Goal: Transaction & Acquisition: Purchase product/service

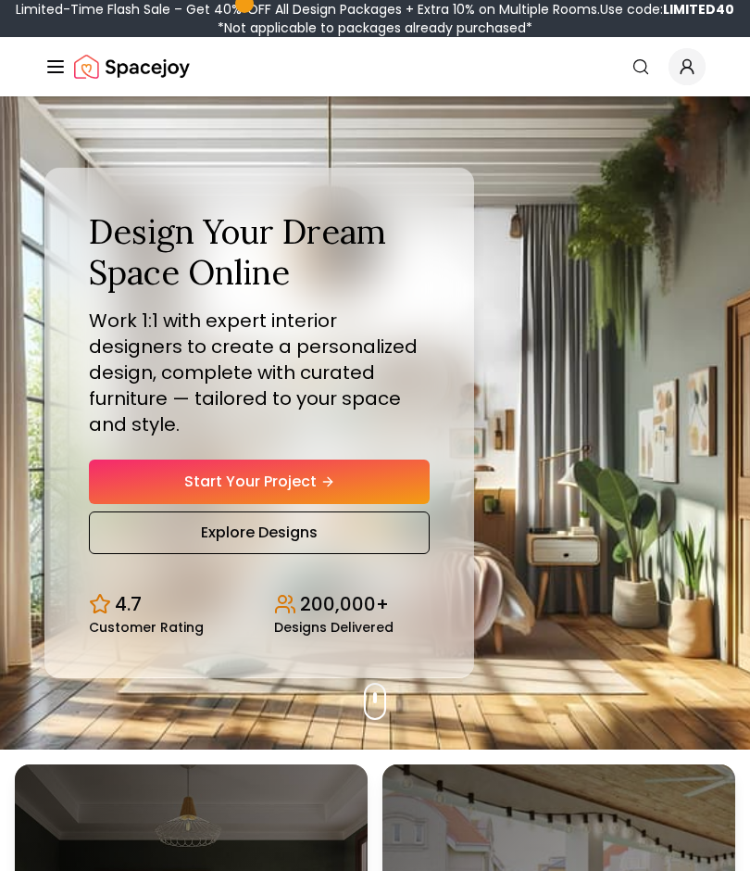
click at [57, 61] on line "Global" at bounding box center [55, 61] width 15 height 0
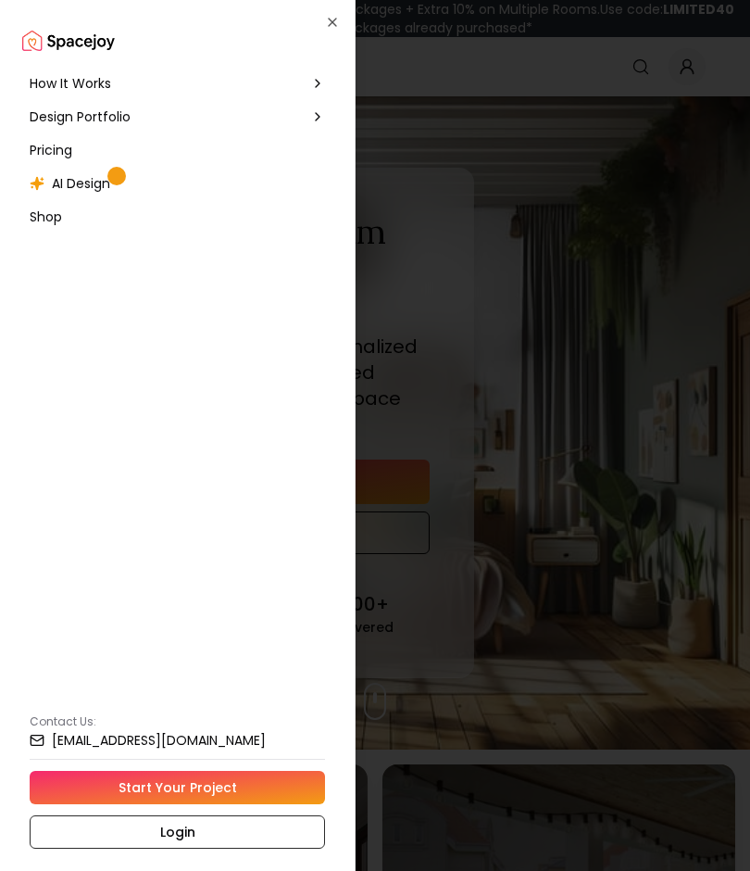
click at [244, 825] on link "Login" at bounding box center [177, 831] width 295 height 33
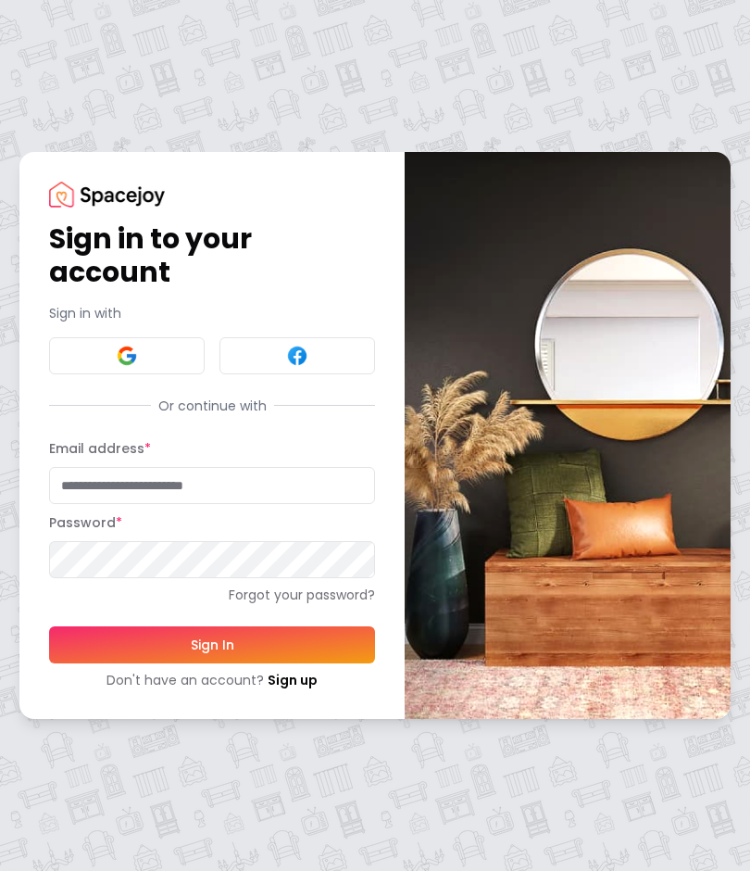
click at [326, 651] on button "Sign In" at bounding box center [212, 644] width 326 height 37
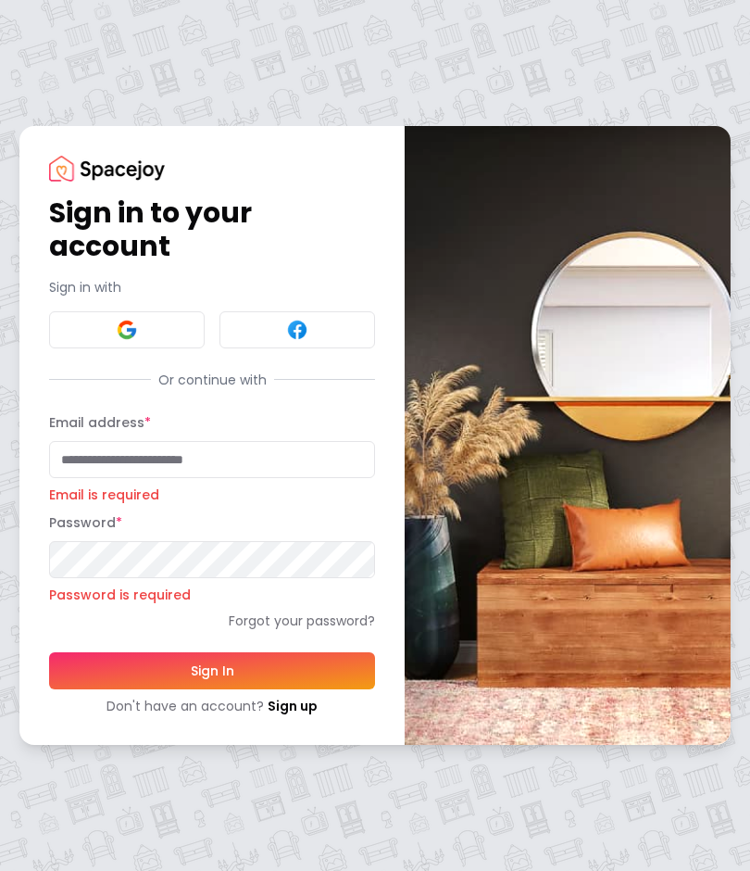
click at [249, 462] on input "Email address *" at bounding box center [212, 459] width 326 height 37
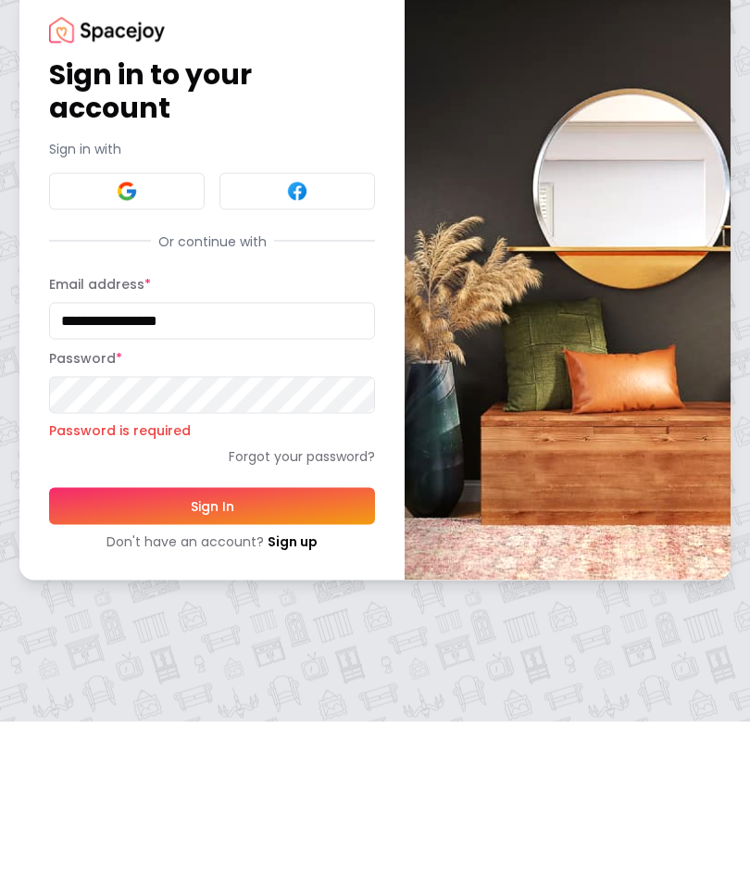
type input "**********"
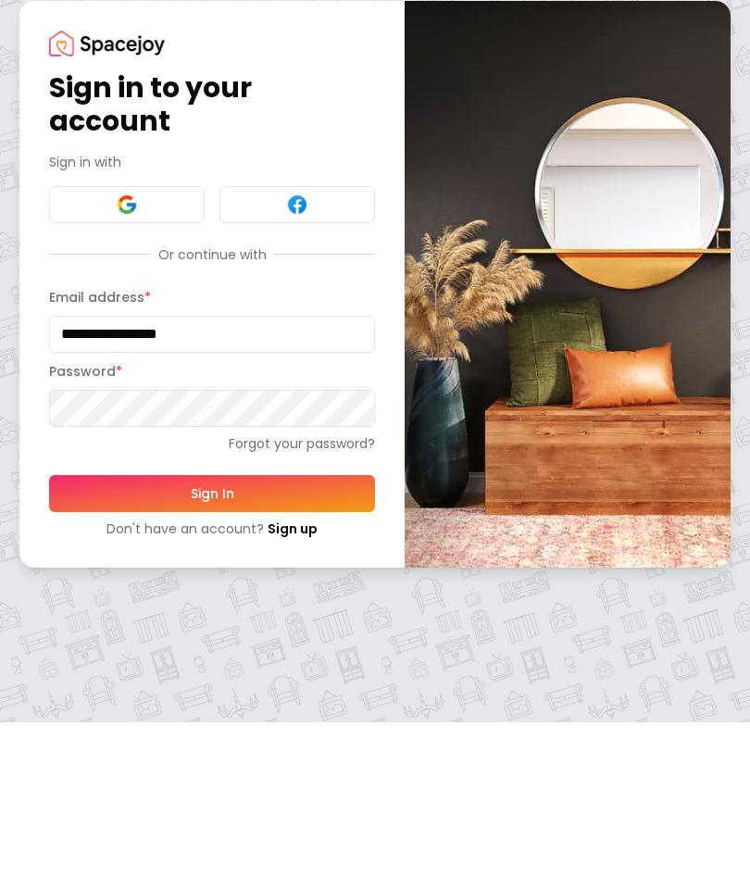
click at [334, 629] on button "Sign In" at bounding box center [212, 647] width 326 height 37
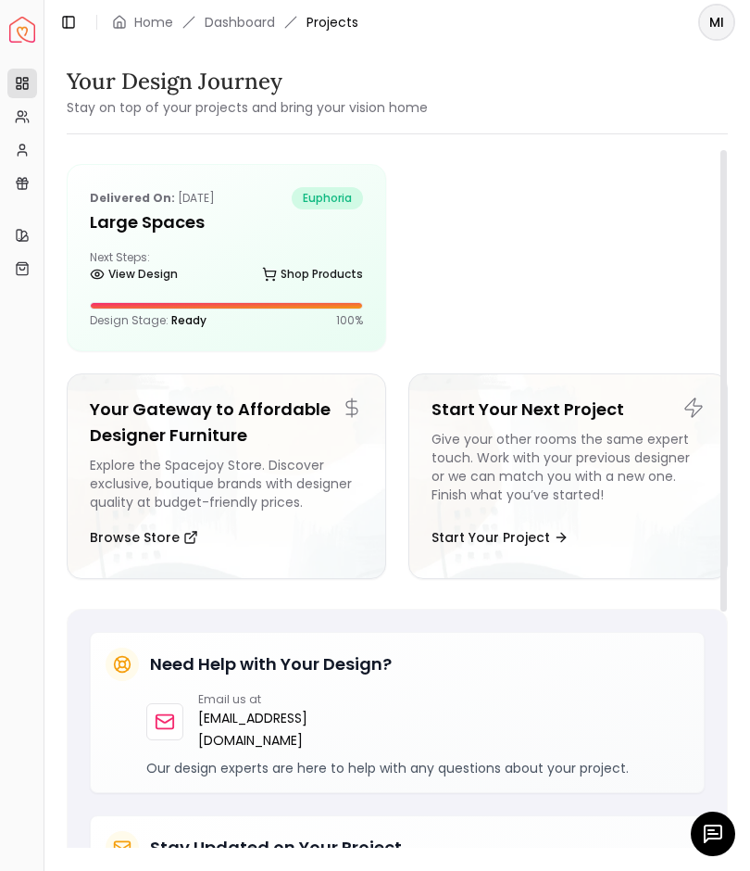
click at [155, 282] on link "View Design" at bounding box center [134, 274] width 88 height 26
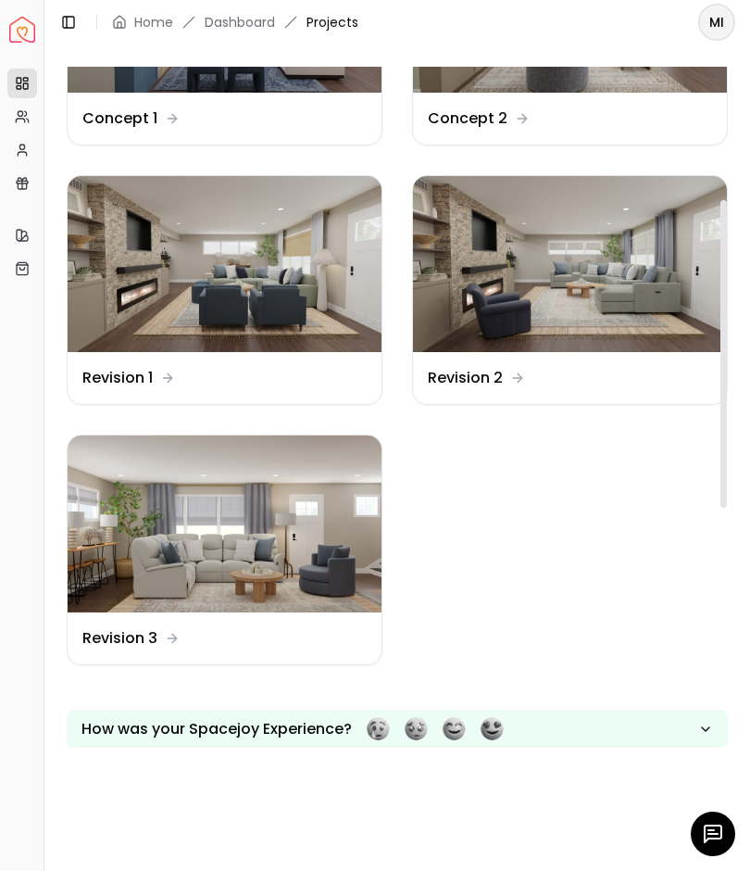
scroll to position [302, 0]
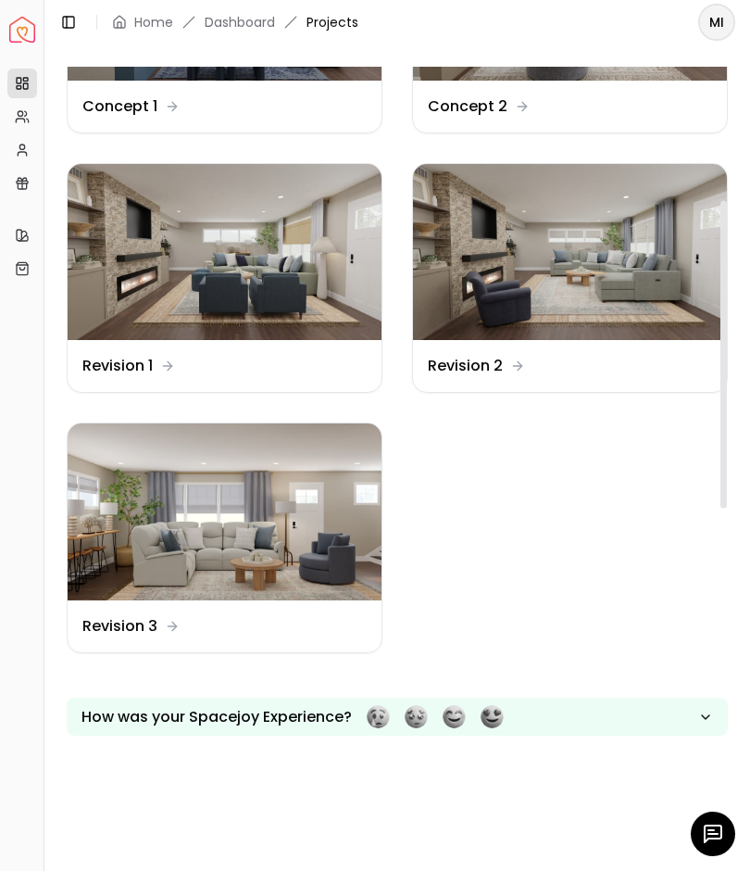
click at [288, 518] on img at bounding box center [225, 511] width 314 height 177
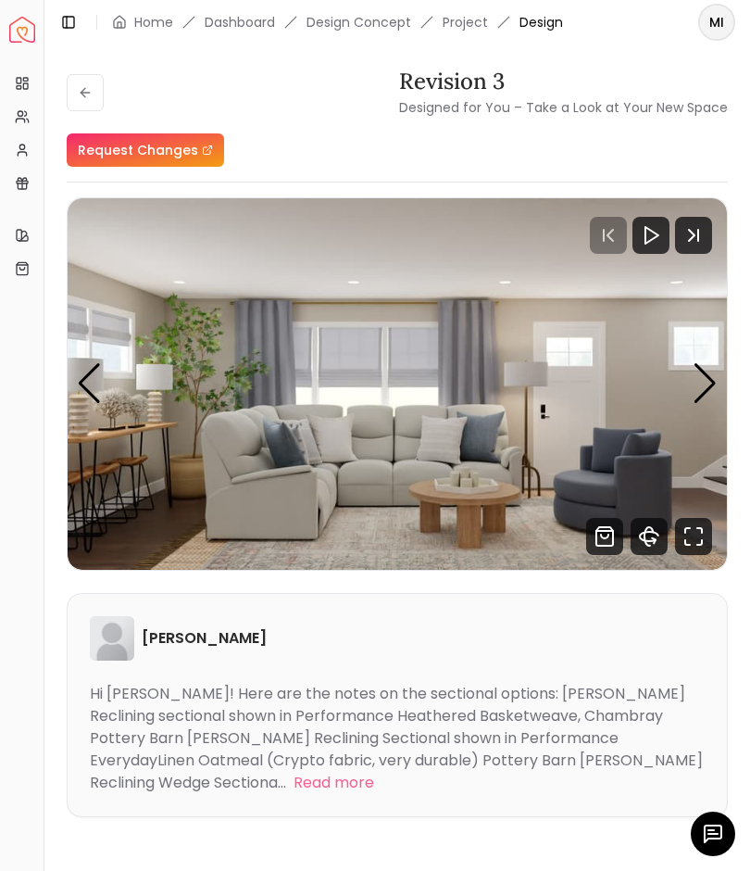
click at [690, 400] on img "1 / 4" at bounding box center [397, 383] width 659 height 371
click at [697, 389] on div "Next slide" at bounding box center [705, 383] width 25 height 41
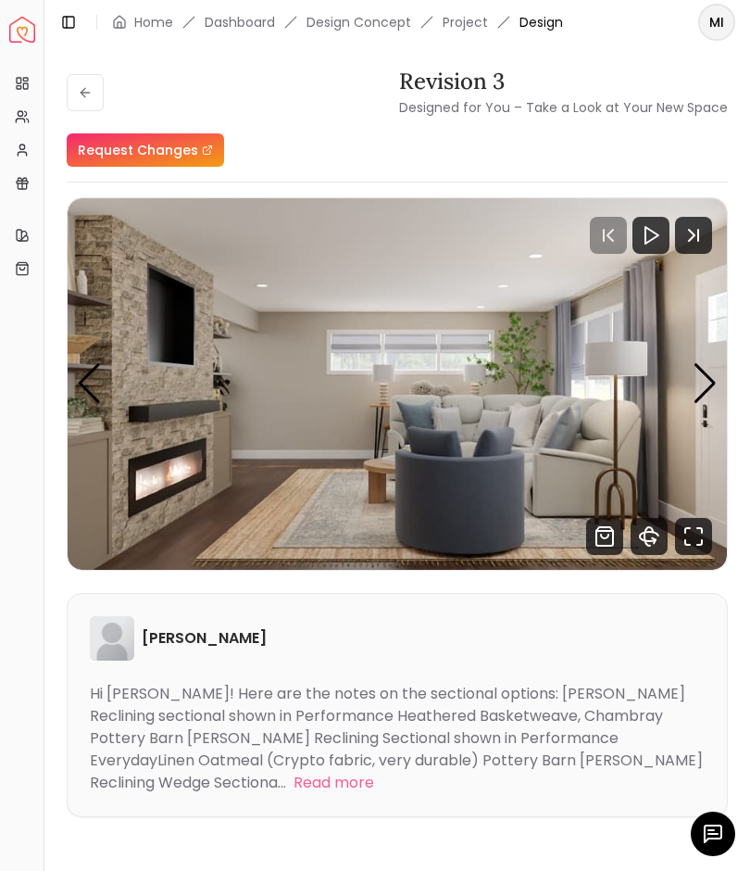
click at [695, 384] on div "Next slide" at bounding box center [705, 383] width 25 height 41
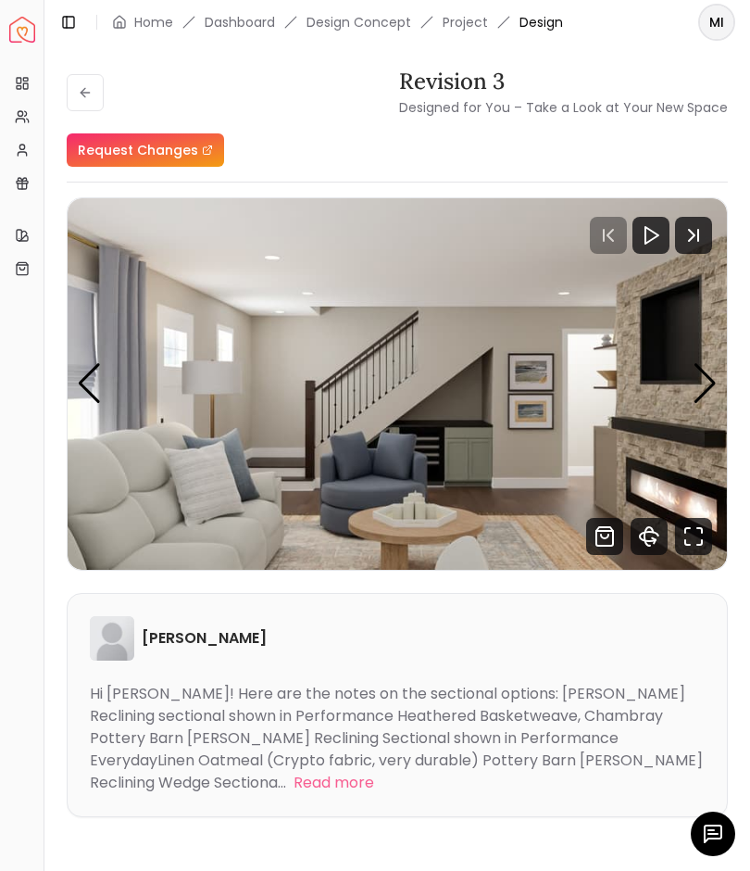
click at [695, 379] on div "Next slide" at bounding box center [705, 383] width 25 height 41
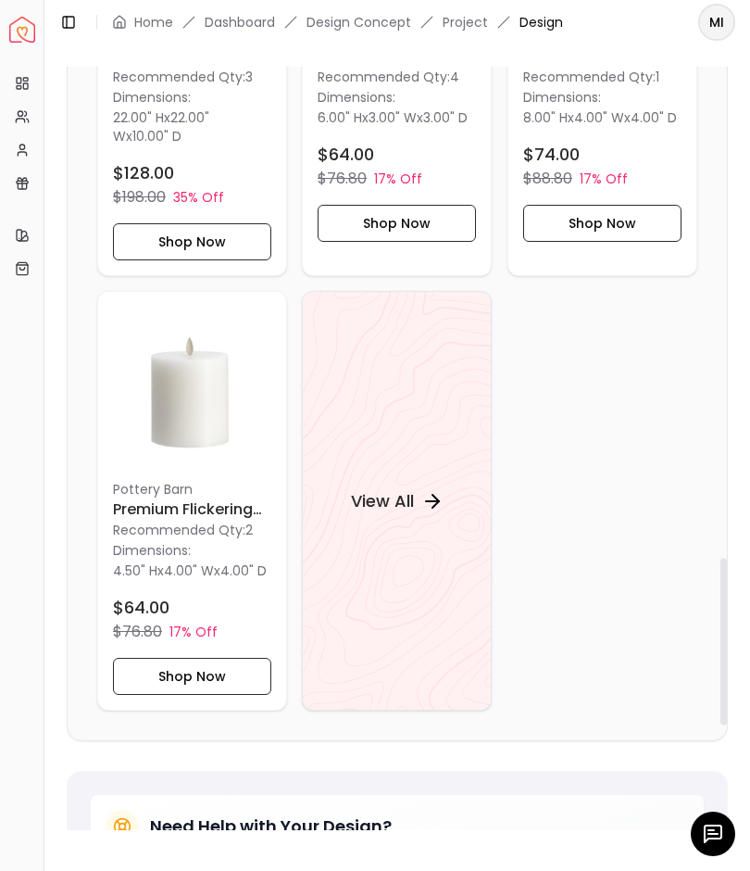
scroll to position [2251, 0]
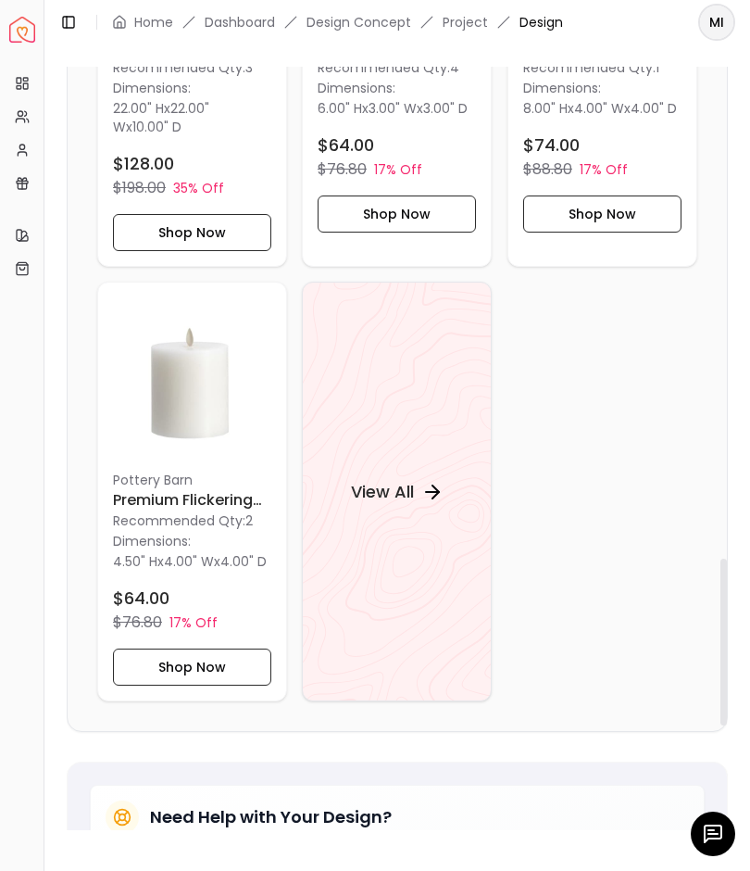
click at [421, 481] on div "View All" at bounding box center [397, 492] width 137 height 56
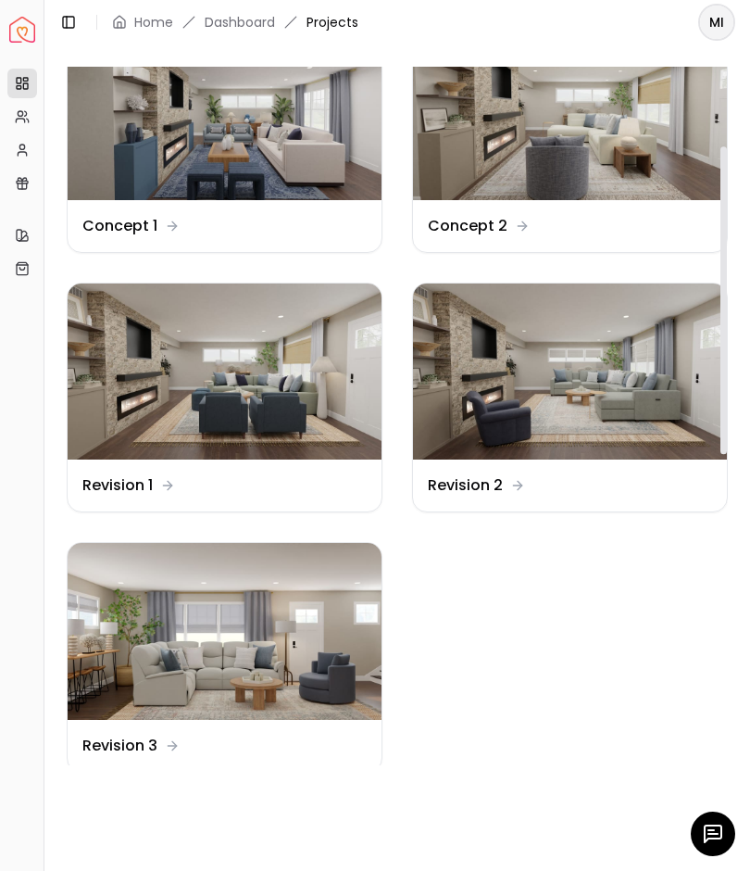
scroll to position [183, 0]
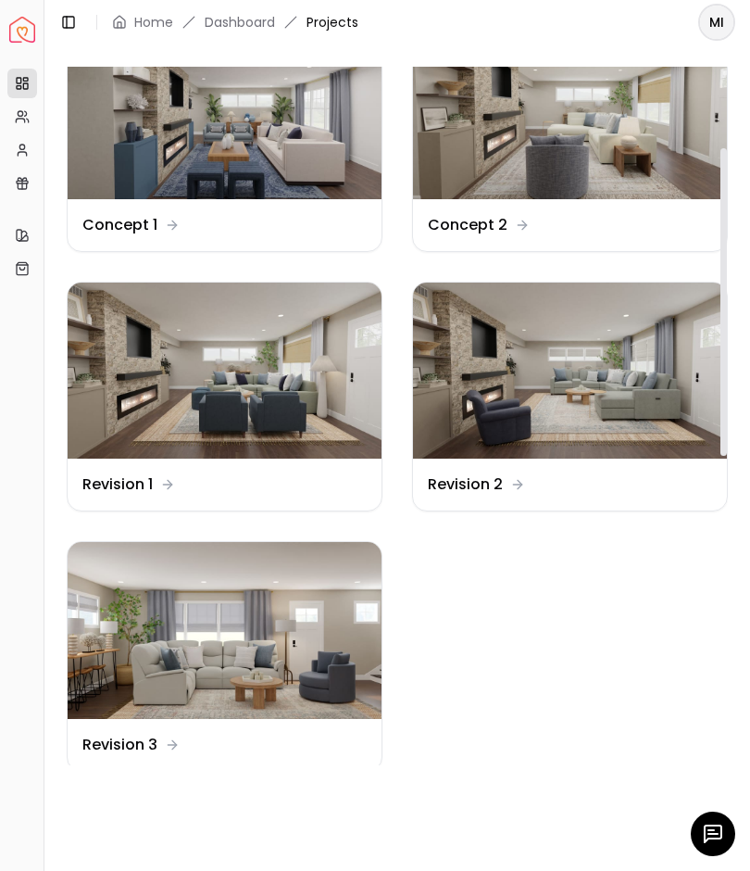
click at [615, 365] on img at bounding box center [570, 370] width 314 height 177
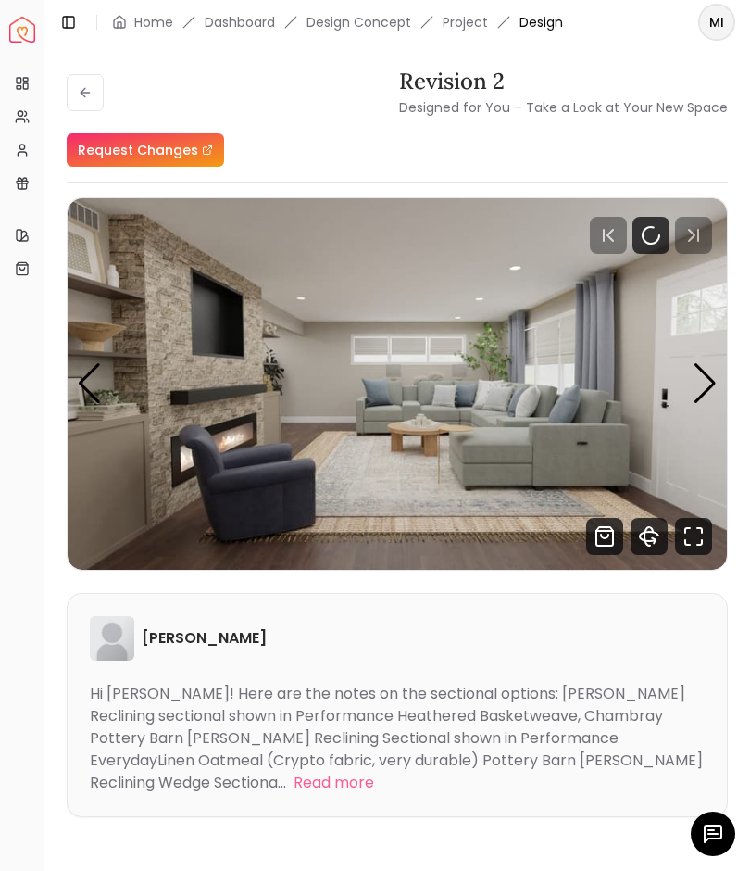
click at [704, 393] on div "Next slide" at bounding box center [705, 383] width 25 height 41
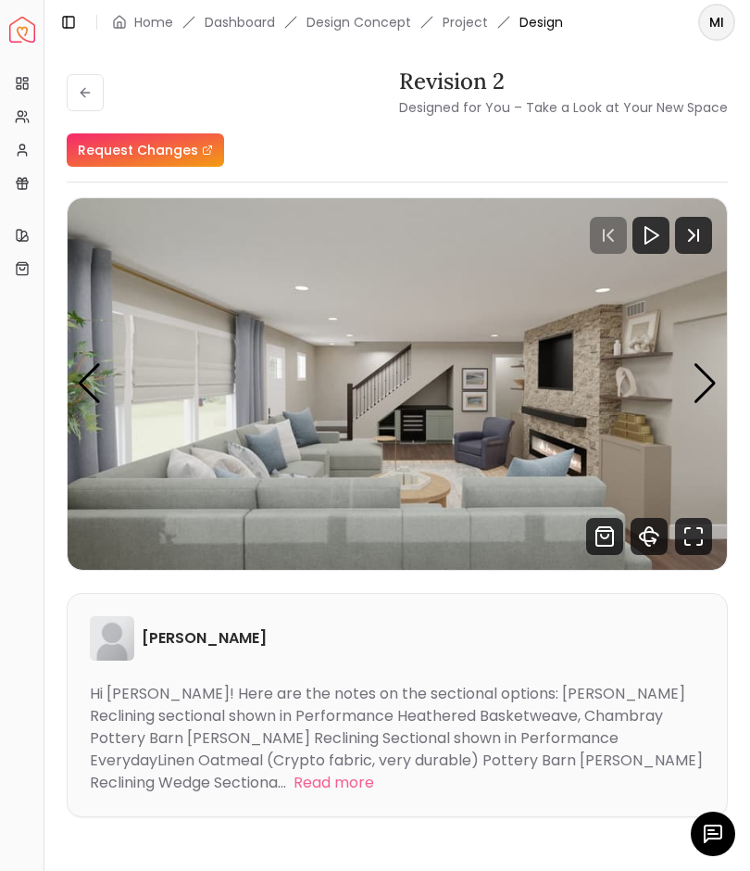
click at [688, 375] on img "2 / 11" at bounding box center [397, 383] width 659 height 371
click at [703, 393] on div "Next slide" at bounding box center [705, 383] width 25 height 41
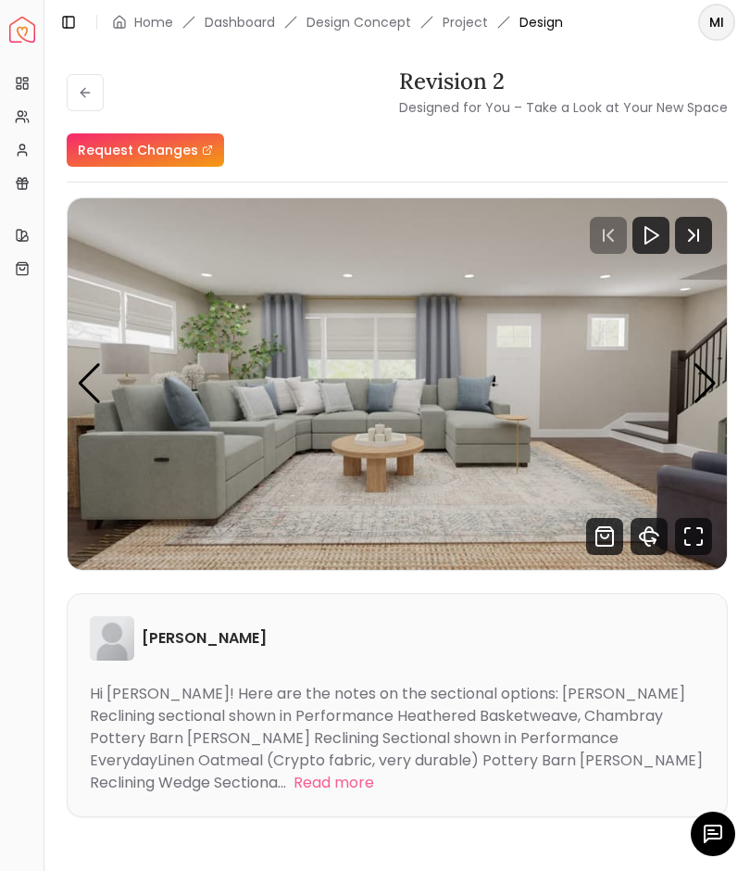
click at [695, 407] on img "3 / 11" at bounding box center [397, 383] width 659 height 371
click at [676, 399] on img "3 / 11" at bounding box center [397, 383] width 659 height 371
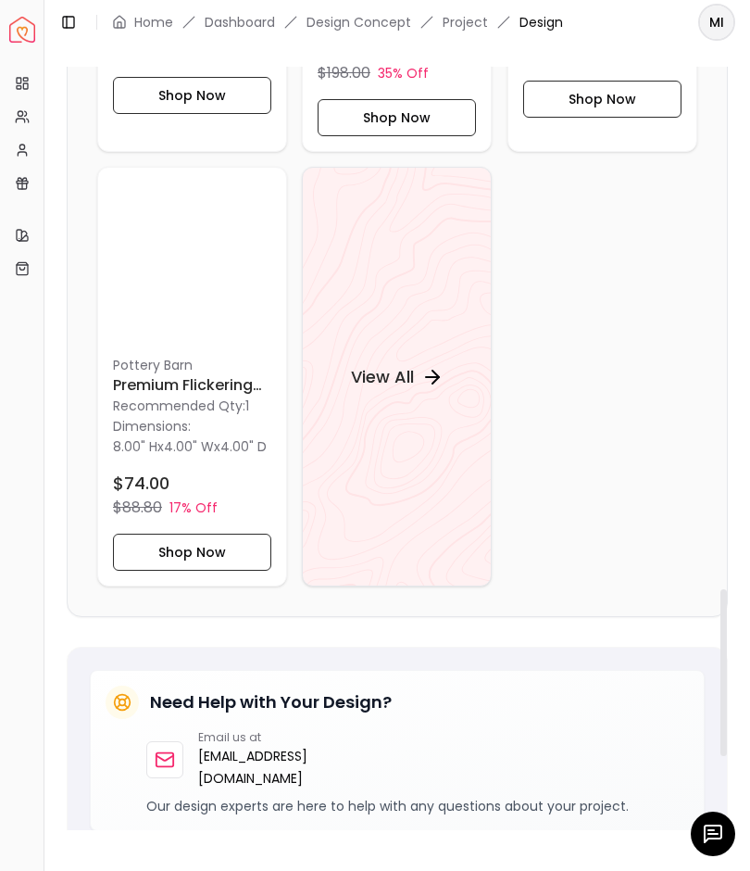
scroll to position [2398, 0]
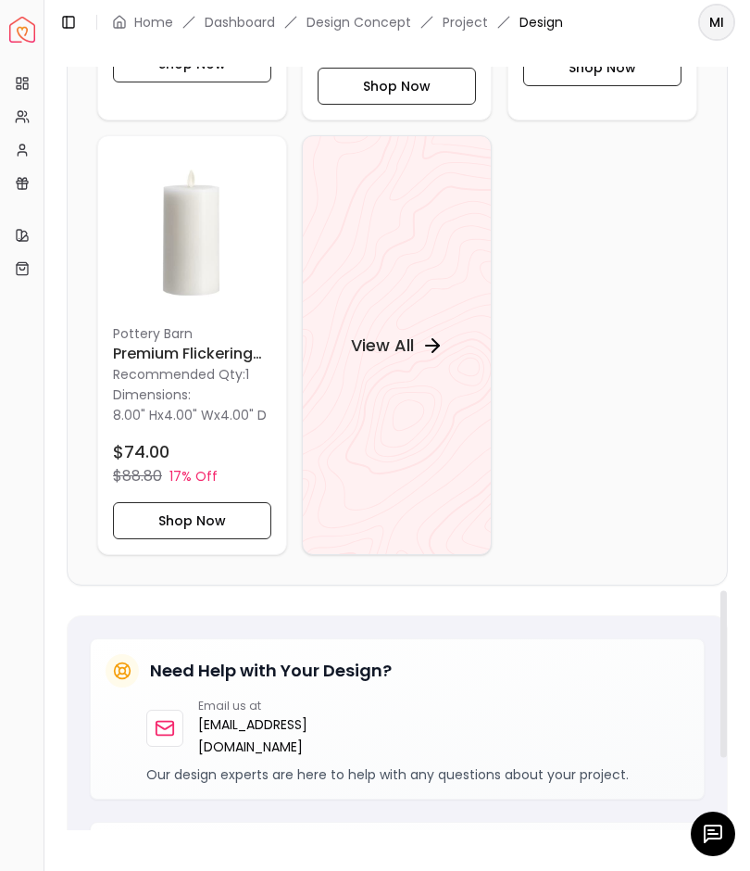
click at [430, 345] on icon at bounding box center [432, 345] width 13 height 0
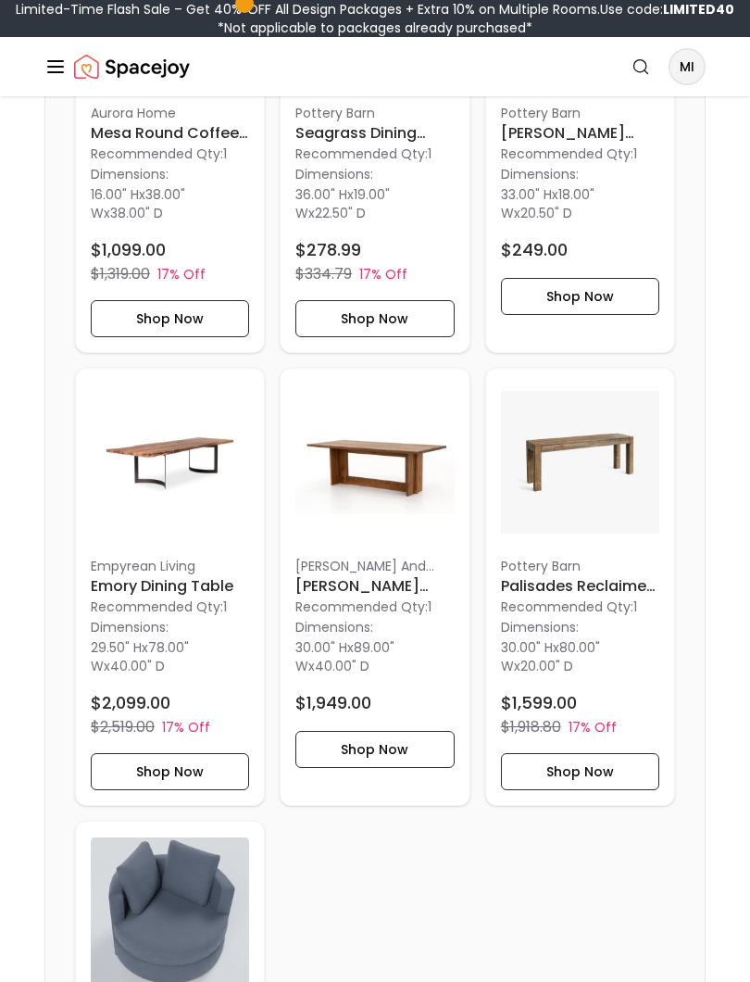
scroll to position [5794, 0]
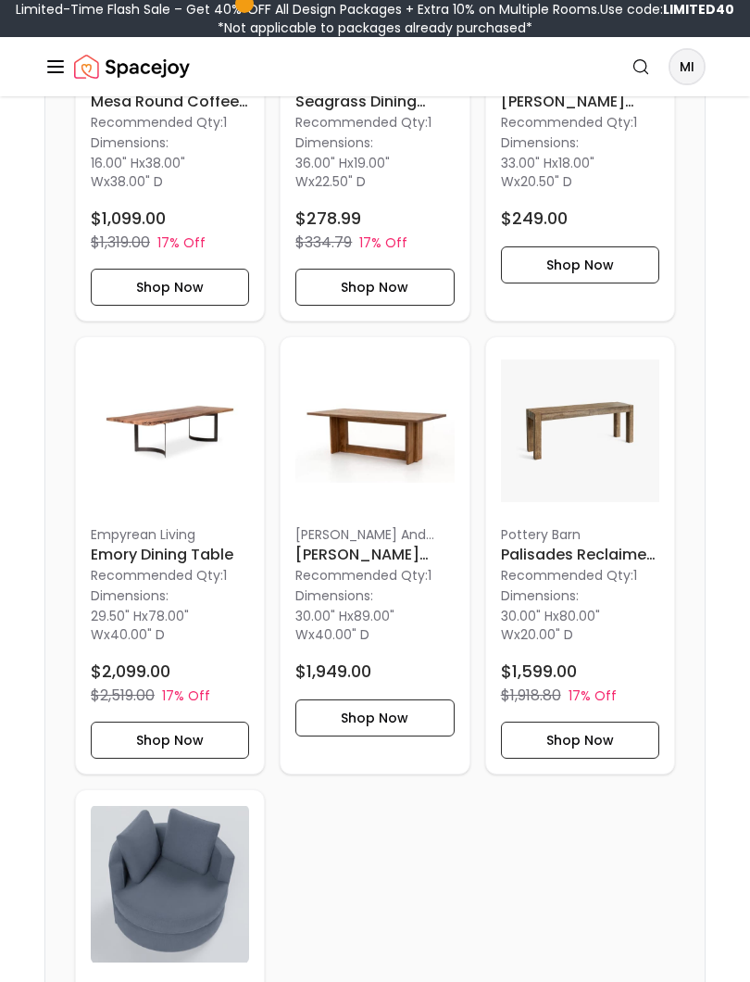
click at [420, 584] on p "Recommended Qty: 1" at bounding box center [374, 575] width 158 height 19
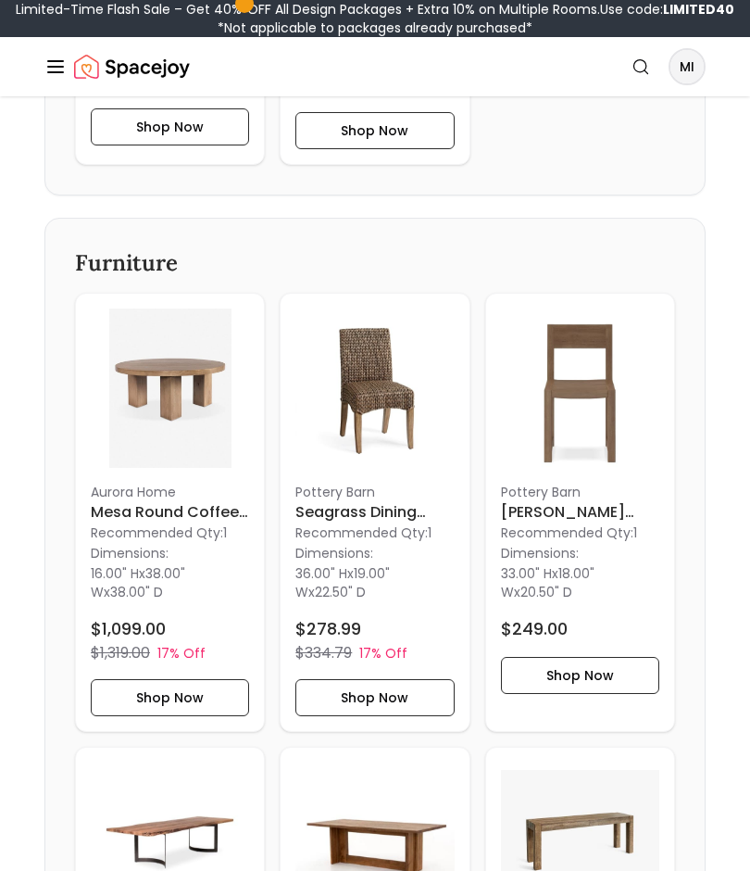
scroll to position [5384, 0]
click at [587, 542] on p "Recommended Qty: 1" at bounding box center [580, 532] width 158 height 19
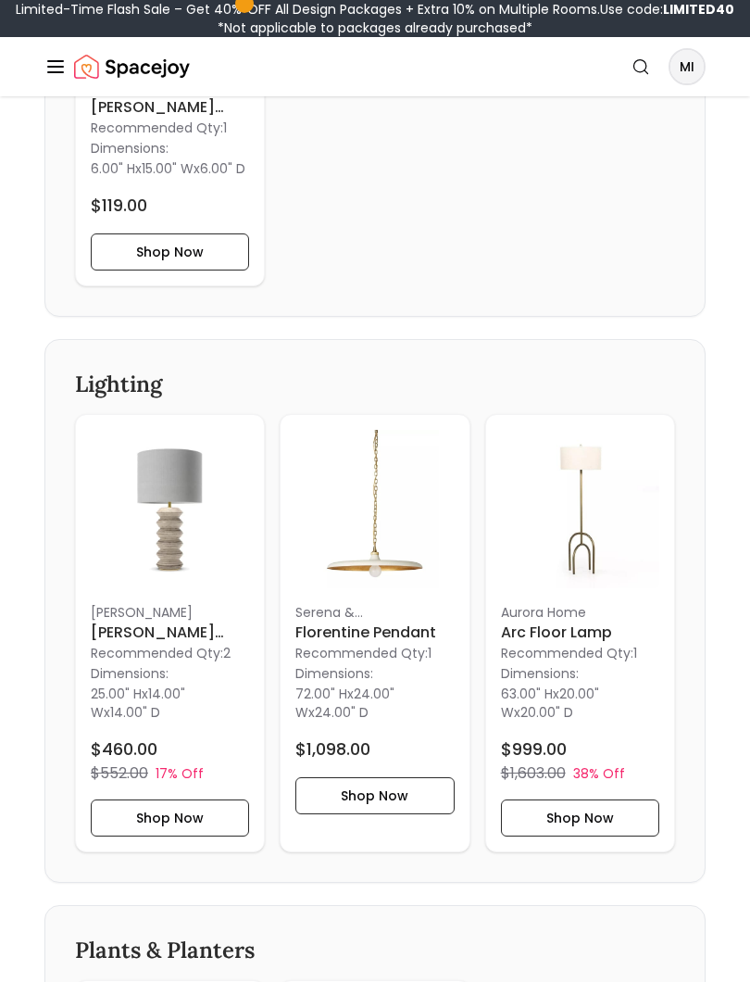
scroll to position [4150, 0]
click at [391, 814] on button "Shop Now" at bounding box center [374, 795] width 158 height 37
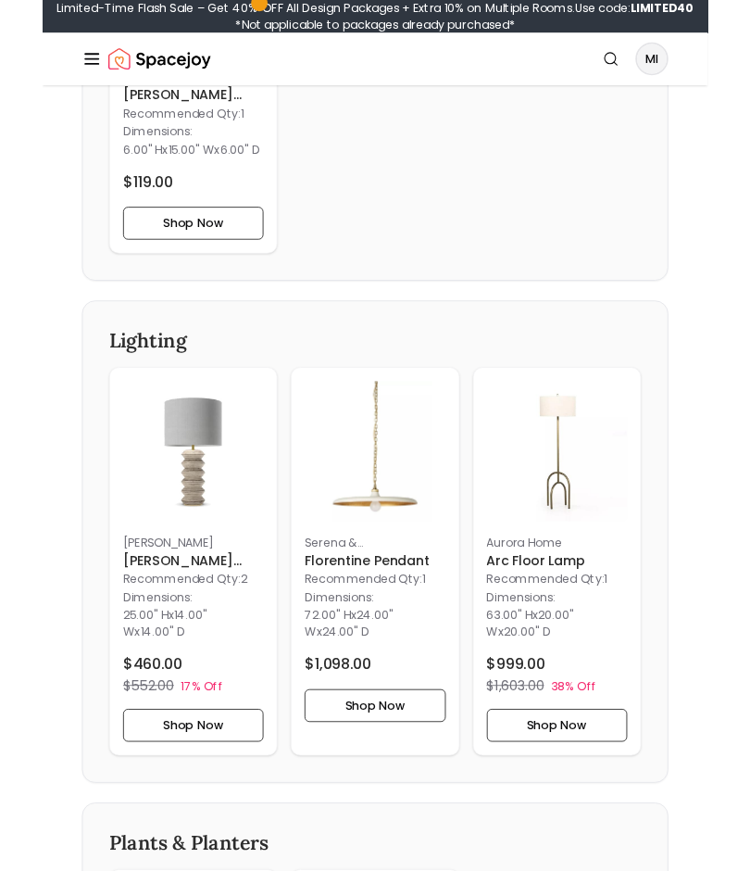
scroll to position [4209, 0]
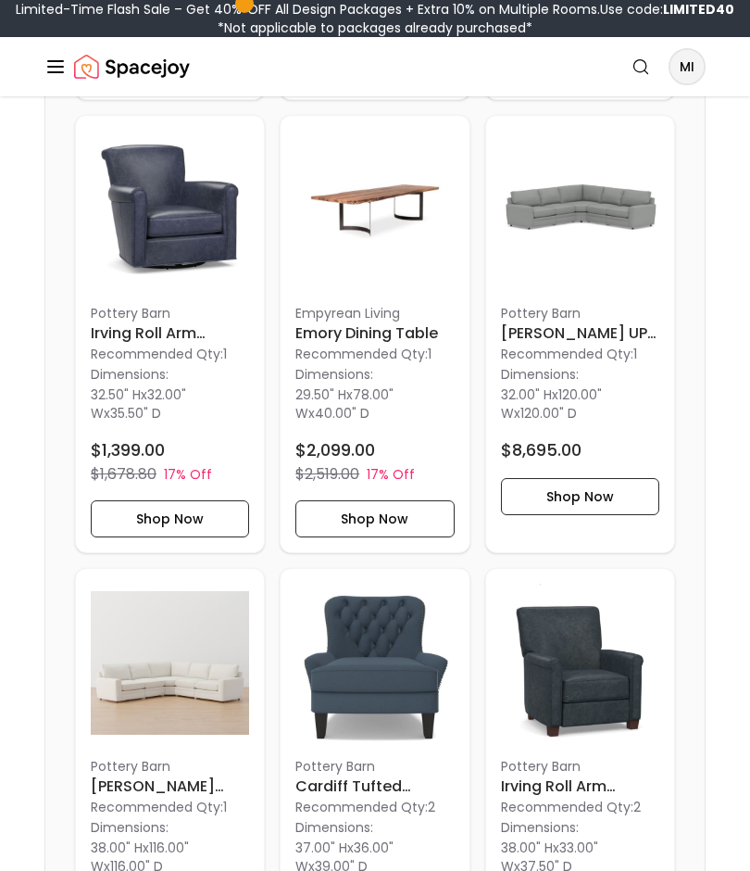
scroll to position [7375, 0]
click at [404, 322] on p "Empyrean Living" at bounding box center [374, 313] width 158 height 19
